Goal: Task Accomplishment & Management: Manage account settings

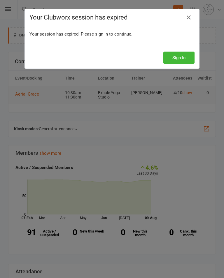
click at [177, 60] on button "Sign In" at bounding box center [178, 58] width 31 height 12
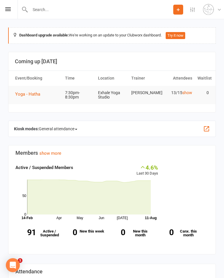
click at [9, 10] on icon at bounding box center [8, 9] width 6 height 4
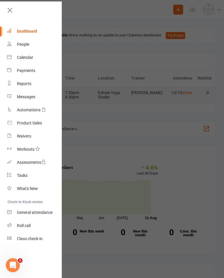
click at [27, 53] on link "Calendar" at bounding box center [34, 57] width 55 height 13
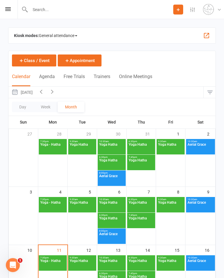
scroll to position [12, 0]
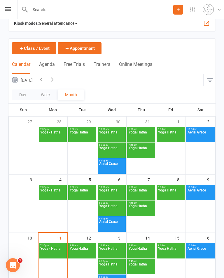
click at [202, 257] on span "Aerial Grace" at bounding box center [200, 252] width 27 height 10
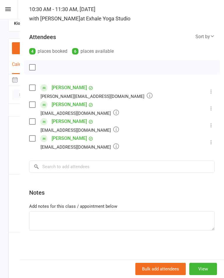
scroll to position [53, 0]
click at [66, 222] on textarea at bounding box center [121, 220] width 185 height 19
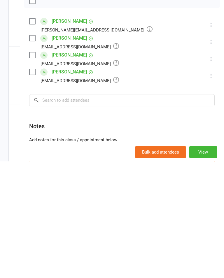
scroll to position [0, 0]
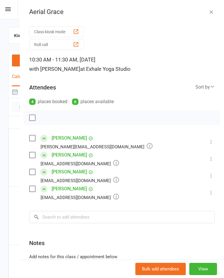
type textarea "[PERSON_NAME]"
click at [210, 12] on icon "button" at bounding box center [211, 12] width 6 height 6
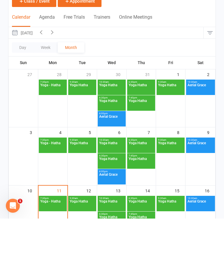
scroll to position [97, 0]
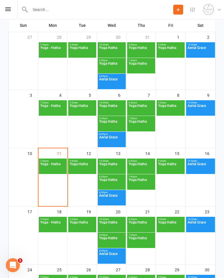
click at [171, 171] on span "Yoga Hatha" at bounding box center [171, 167] width 26 height 10
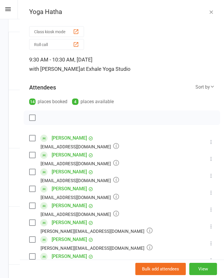
scroll to position [0, 0]
click at [213, 10] on icon "button" at bounding box center [211, 12] width 6 height 6
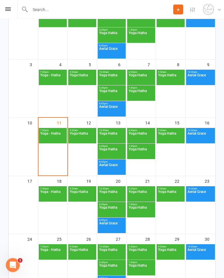
scroll to position [210, 0]
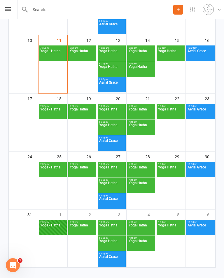
click at [178, 232] on span "Yoga Hatha" at bounding box center [171, 229] width 26 height 10
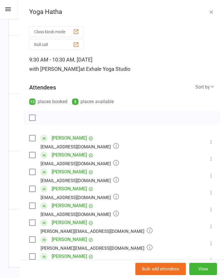
scroll to position [0, 0]
click at [211, 9] on icon "button" at bounding box center [211, 12] width 6 height 6
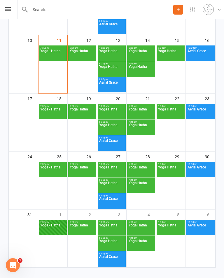
click at [110, 249] on span "Yoga Hatha" at bounding box center [112, 244] width 26 height 10
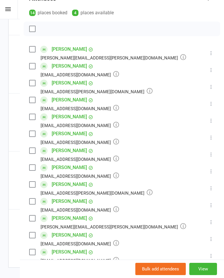
scroll to position [95, 0]
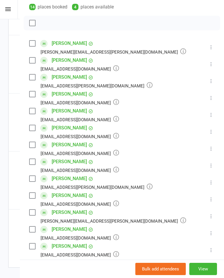
click at [212, 219] on icon at bounding box center [211, 216] width 6 height 6
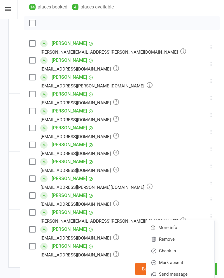
click at [180, 244] on link "Remove" at bounding box center [180, 240] width 68 height 12
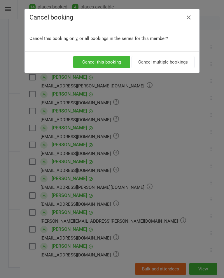
click at [162, 63] on button "Cancel multiple bookings" at bounding box center [163, 62] width 63 height 12
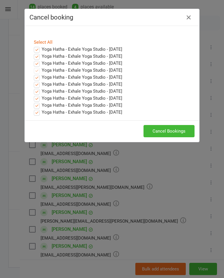
click at [178, 132] on button "Cancel Bookings" at bounding box center [168, 131] width 51 height 12
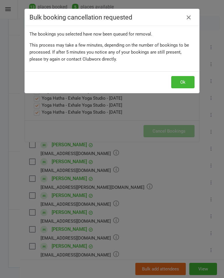
click at [181, 86] on button "Ok" at bounding box center [182, 82] width 23 height 12
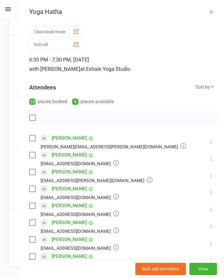
scroll to position [0, 0]
click at [213, 12] on icon "button" at bounding box center [211, 12] width 6 height 6
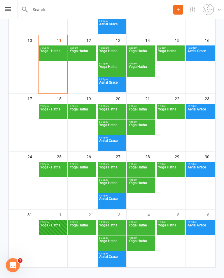
click at [174, 229] on span "Yoga Hatha" at bounding box center [171, 229] width 26 height 10
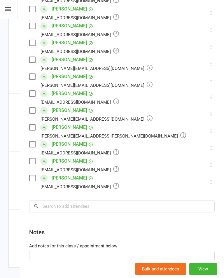
scroll to position [162, 0]
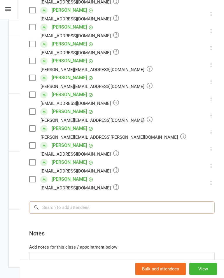
click at [85, 210] on input "search" at bounding box center [121, 208] width 185 height 12
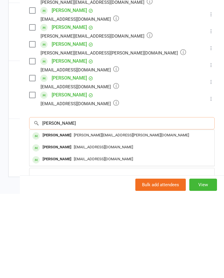
type input "[PERSON_NAME]"
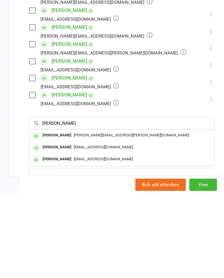
click at [74, 217] on span "[PERSON_NAME][EMAIL_ADDRESS][PERSON_NAME][DOMAIN_NAME]" at bounding box center [131, 219] width 115 height 4
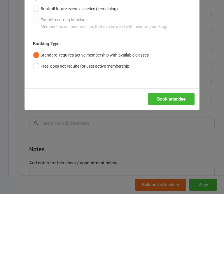
scroll to position [210, 0]
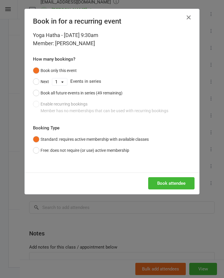
click at [36, 92] on button "Book all future events in series (49 remaining)" at bounding box center [78, 92] width 90 height 11
click at [174, 182] on button "Book attendee" at bounding box center [171, 183] width 46 height 12
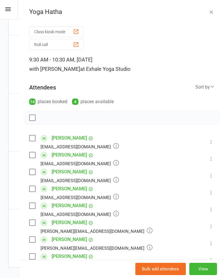
scroll to position [0, 0]
click at [212, 12] on icon "button" at bounding box center [211, 12] width 6 height 6
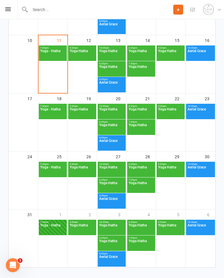
click at [138, 54] on span "Yoga Hatha" at bounding box center [141, 54] width 26 height 10
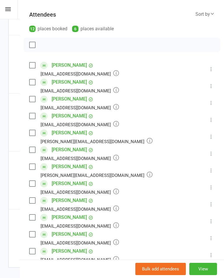
scroll to position [73, 0]
click at [210, 122] on icon at bounding box center [211, 120] width 6 height 6
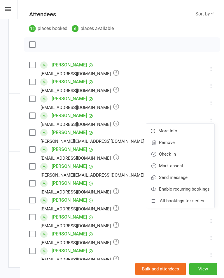
click at [182, 143] on link "Remove" at bounding box center [180, 143] width 68 height 12
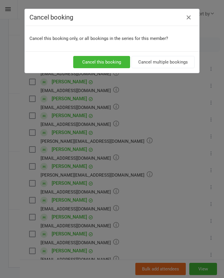
click at [104, 63] on button "Cancel this booking" at bounding box center [101, 62] width 57 height 12
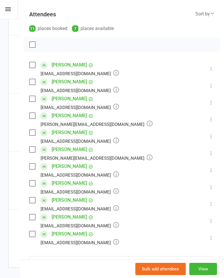
click at [213, 154] on icon at bounding box center [211, 153] width 6 height 6
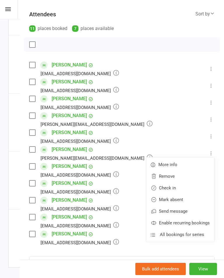
click at [185, 180] on link "Remove" at bounding box center [180, 177] width 68 height 12
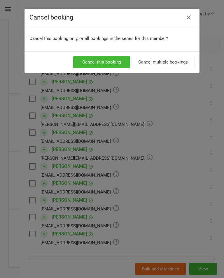
click at [104, 65] on button "Cancel this booking" at bounding box center [101, 62] width 57 height 12
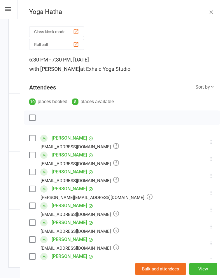
scroll to position [0, 0]
click at [210, 9] on icon "button" at bounding box center [211, 12] width 6 height 6
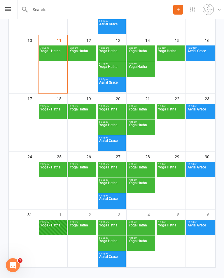
click at [174, 52] on span "Yoga Hatha" at bounding box center [171, 54] width 26 height 10
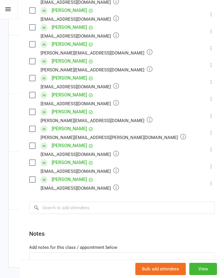
scroll to position [180, 0]
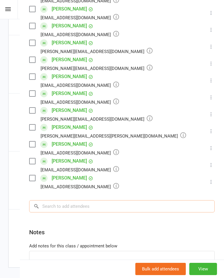
click at [77, 206] on input "search" at bounding box center [121, 206] width 185 height 12
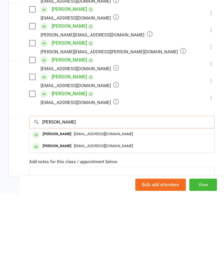
type input "[PERSON_NAME]"
click at [68, 226] on div "[EMAIL_ADDRESS][DOMAIN_NAME]" at bounding box center [122, 230] width 180 height 8
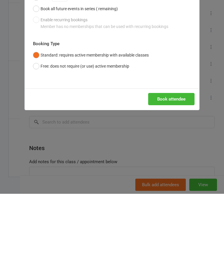
scroll to position [210, 0]
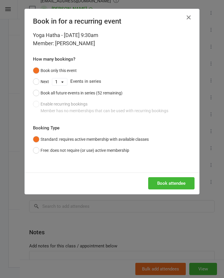
click at [177, 184] on button "Book attendee" at bounding box center [171, 183] width 46 height 12
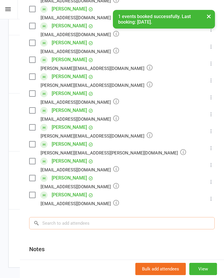
click at [96, 222] on input "search" at bounding box center [121, 223] width 185 height 12
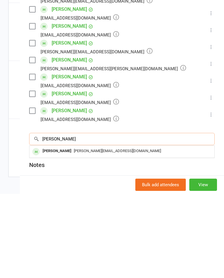
scroll to position [219, 0]
type input "[PERSON_NAME]"
click at [75, 233] on span "[PERSON_NAME][EMAIL_ADDRESS][DOMAIN_NAME]" at bounding box center [117, 235] width 87 height 4
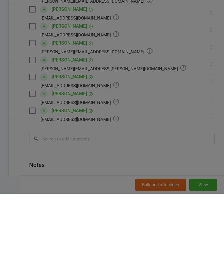
scroll to position [210, 0]
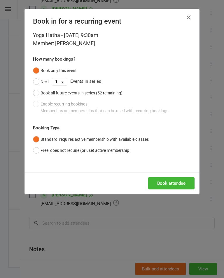
click at [173, 182] on button "Book attendee" at bounding box center [171, 183] width 46 height 12
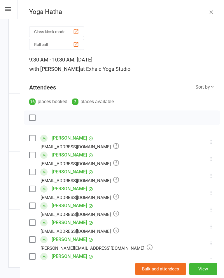
scroll to position [0, 0]
click at [209, 10] on icon "button" at bounding box center [211, 12] width 6 height 6
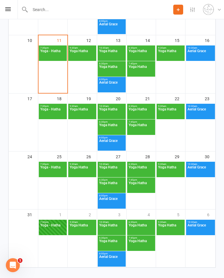
click at [112, 58] on span "Yoga Hatha" at bounding box center [112, 54] width 26 height 10
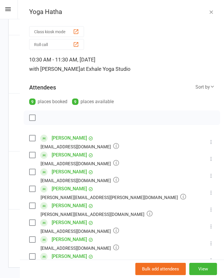
click at [211, 10] on icon "button" at bounding box center [211, 12] width 6 height 6
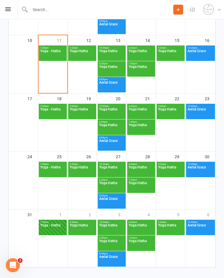
click at [115, 73] on span "Yoga Hatha" at bounding box center [112, 70] width 26 height 10
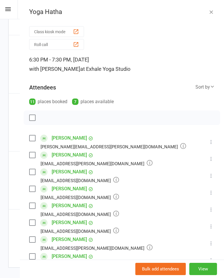
click at [214, 10] on button "button" at bounding box center [211, 11] width 7 height 7
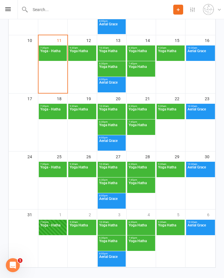
click at [115, 129] on span "Yoga Hatha" at bounding box center [112, 128] width 26 height 10
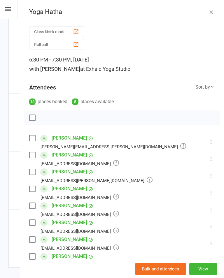
click at [211, 162] on icon at bounding box center [211, 159] width 6 height 6
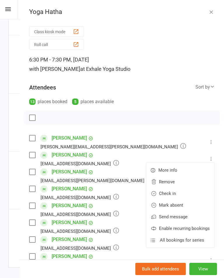
click at [178, 184] on link "Remove" at bounding box center [180, 182] width 68 height 12
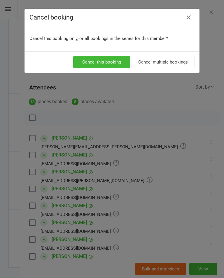
click at [113, 59] on button "Cancel this booking" at bounding box center [101, 62] width 57 height 12
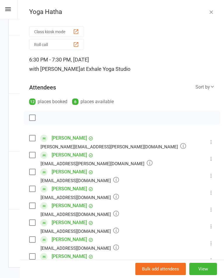
click at [212, 10] on icon "button" at bounding box center [211, 12] width 6 height 6
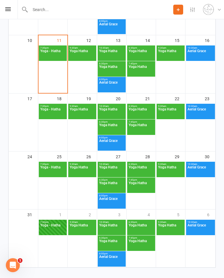
click at [173, 54] on span "Yoga Hatha" at bounding box center [171, 54] width 26 height 10
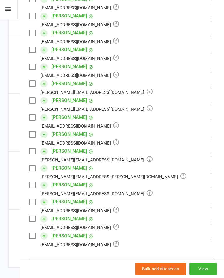
scroll to position [167, 0]
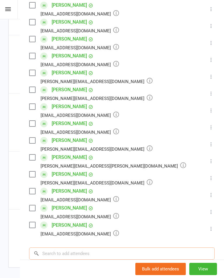
click at [134, 256] on input "search" at bounding box center [121, 254] width 185 height 12
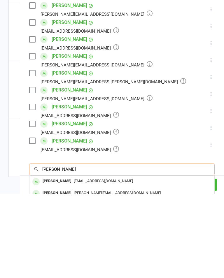
type input "[PERSON_NAME]"
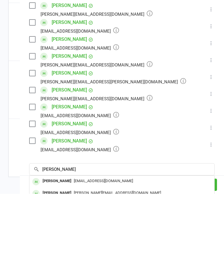
click at [78, 263] on span "[EMAIL_ADDRESS][DOMAIN_NAME]" at bounding box center [103, 265] width 59 height 4
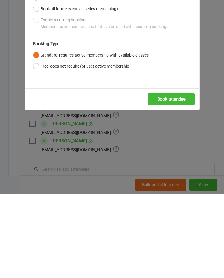
scroll to position [210, 0]
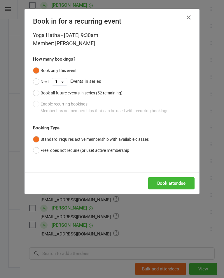
click at [167, 186] on button "Book attendee" at bounding box center [171, 183] width 46 height 12
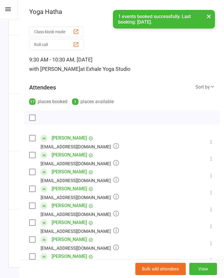
scroll to position [0, 0]
click at [208, 15] on button "button" at bounding box center [211, 11] width 7 height 7
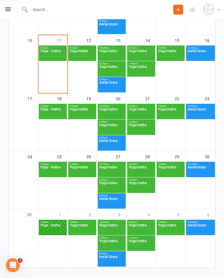
click at [146, 132] on span "Yoga Hatha" at bounding box center [141, 128] width 26 height 10
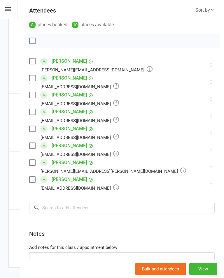
scroll to position [75, 0]
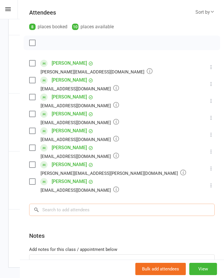
click at [131, 213] on input "search" at bounding box center [121, 210] width 185 height 12
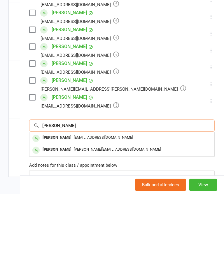
type input "[PERSON_NAME]"
click at [68, 218] on div "[PERSON_NAME]" at bounding box center [57, 222] width 34 height 8
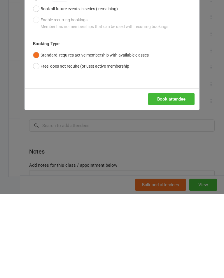
scroll to position [210, 0]
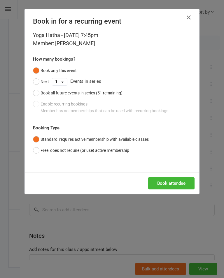
click at [175, 187] on button "Book attendee" at bounding box center [171, 183] width 46 height 12
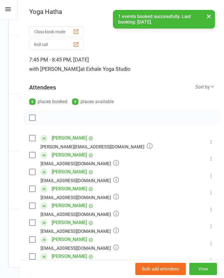
scroll to position [0, 0]
click at [210, 20] on button "×" at bounding box center [209, 16] width 10 height 13
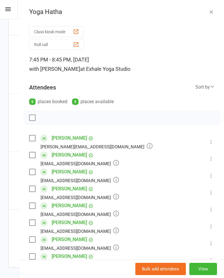
click at [214, 11] on button "button" at bounding box center [211, 11] width 7 height 7
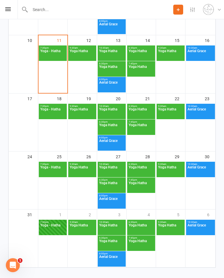
click at [170, 56] on span "Yoga Hatha" at bounding box center [171, 54] width 26 height 10
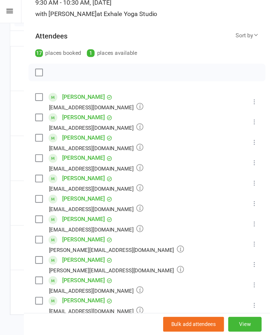
scroll to position [84, 0]
